Goal: Book appointment/travel/reservation

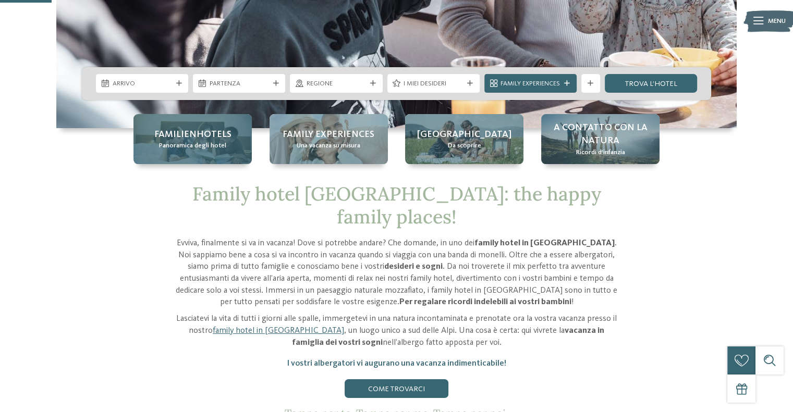
click at [190, 139] on span "Familienhotels" at bounding box center [192, 134] width 77 height 13
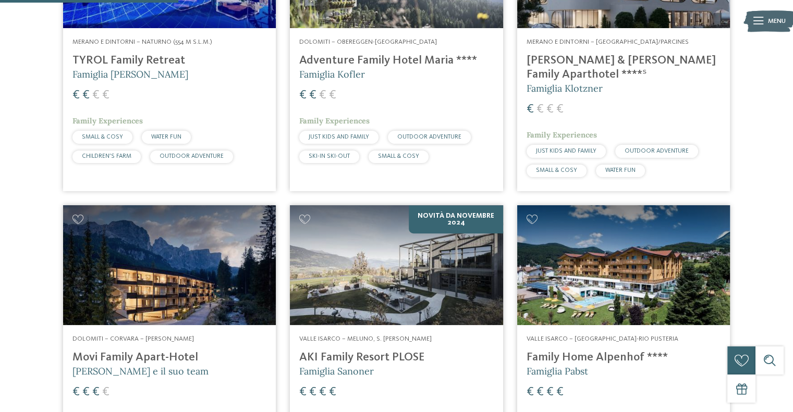
scroll to position [730, 0]
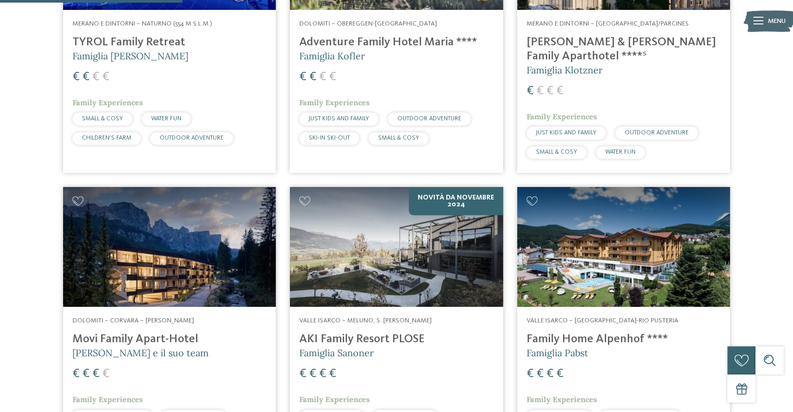
click at [610, 242] on img at bounding box center [623, 247] width 213 height 120
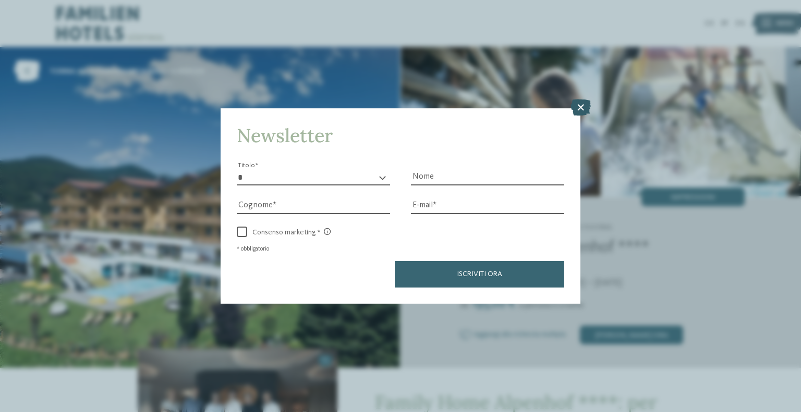
click at [580, 106] on icon at bounding box center [580, 107] width 20 height 17
